Goal: Information Seeking & Learning: Find specific fact

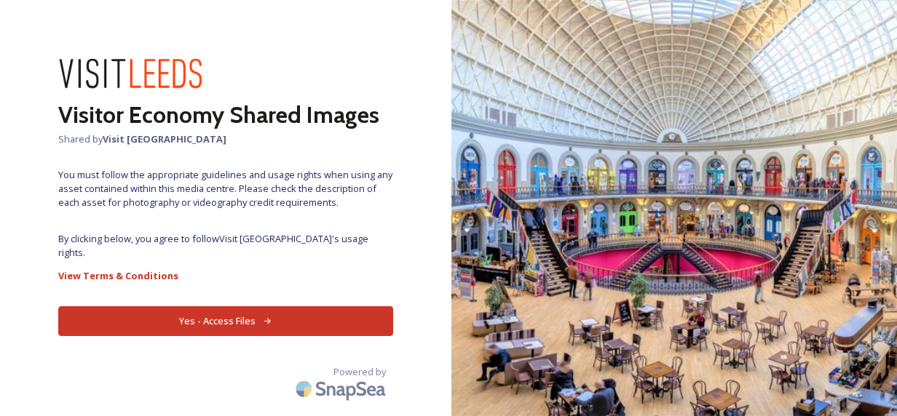
click at [287, 314] on button "Yes - Access Files" at bounding box center [225, 322] width 335 height 30
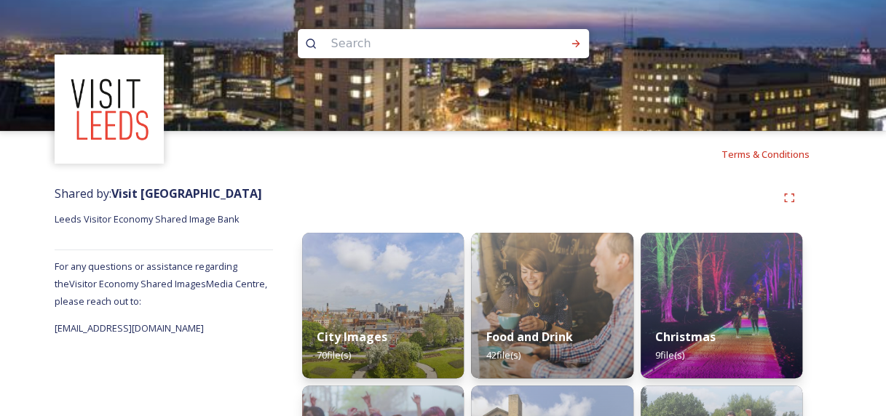
drag, startPoint x: 431, startPoint y: 44, endPoint x: 442, endPoint y: 45, distance: 10.9
click at [431, 44] on input at bounding box center [424, 44] width 200 height 32
type input "crowded house"
click at [574, 46] on icon at bounding box center [576, 44] width 12 height 12
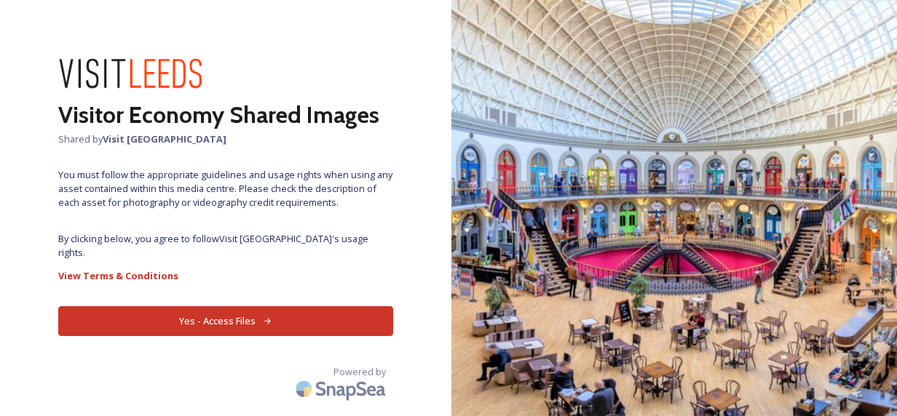
click at [323, 307] on button "Yes - Access Files" at bounding box center [225, 322] width 335 height 30
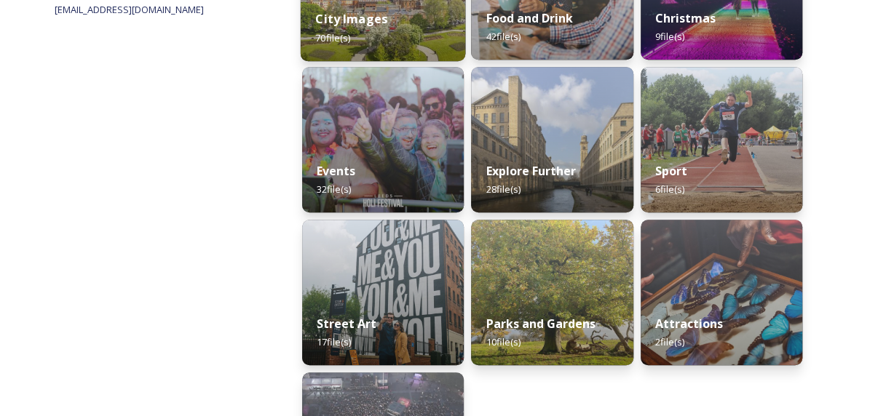
scroll to position [144, 0]
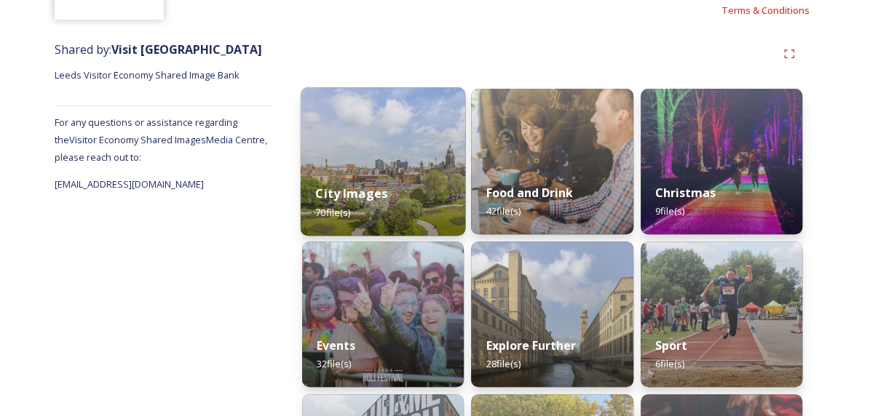
click at [407, 198] on div "City Images 70 file(s)" at bounding box center [383, 203] width 165 height 66
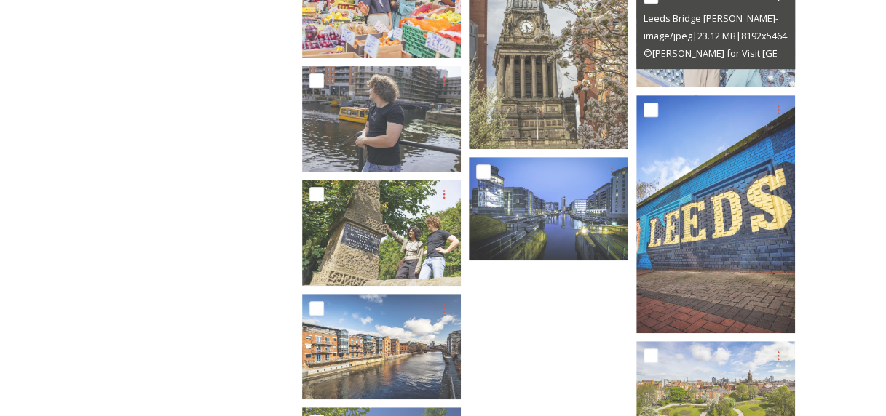
scroll to position [2763, 0]
